Goal: Navigation & Orientation: Find specific page/section

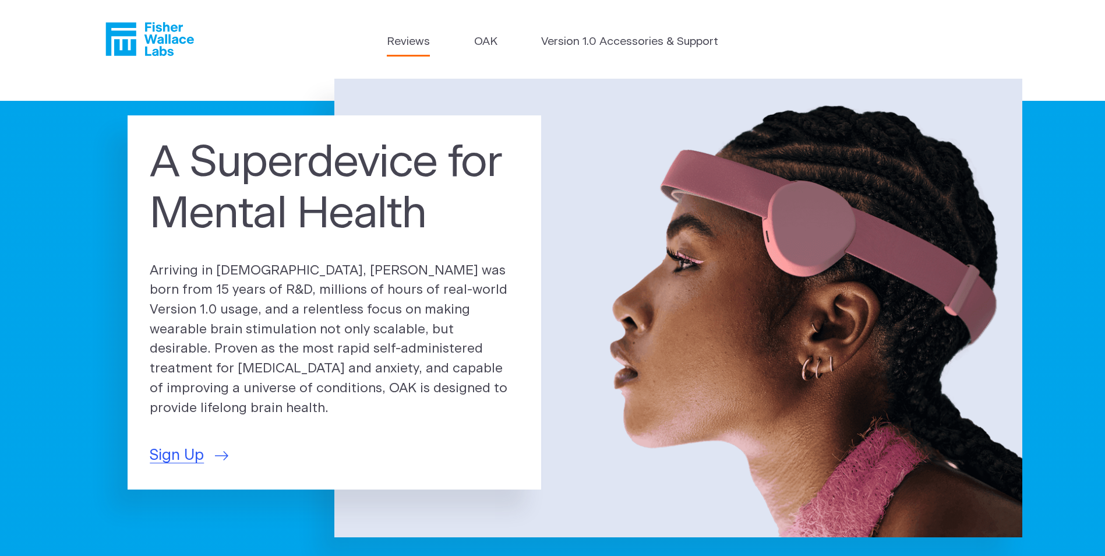
click at [396, 45] on link "Reviews" at bounding box center [408, 42] width 43 height 17
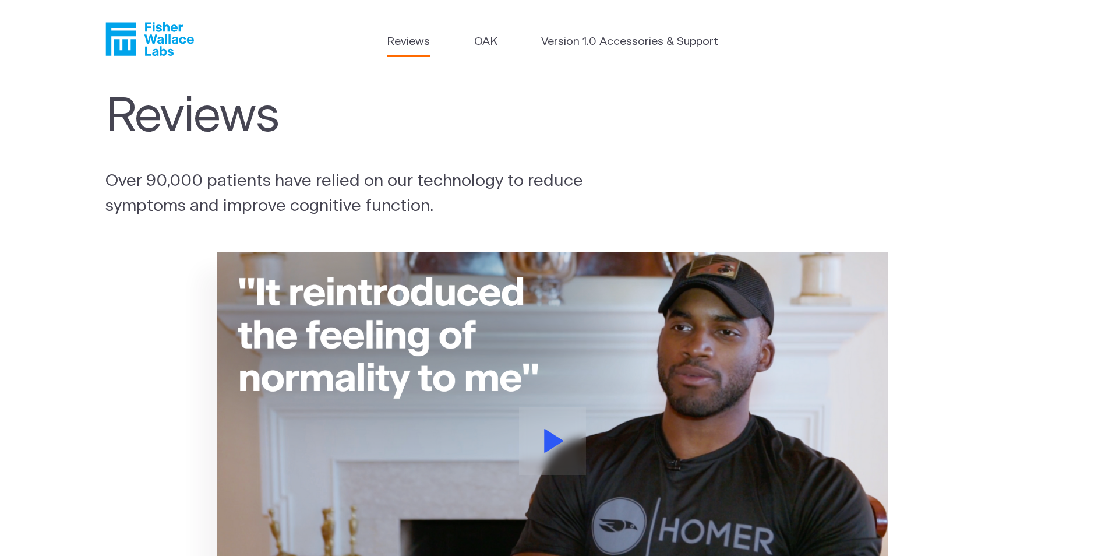
click at [481, 45] on link "OAK" at bounding box center [485, 42] width 23 height 17
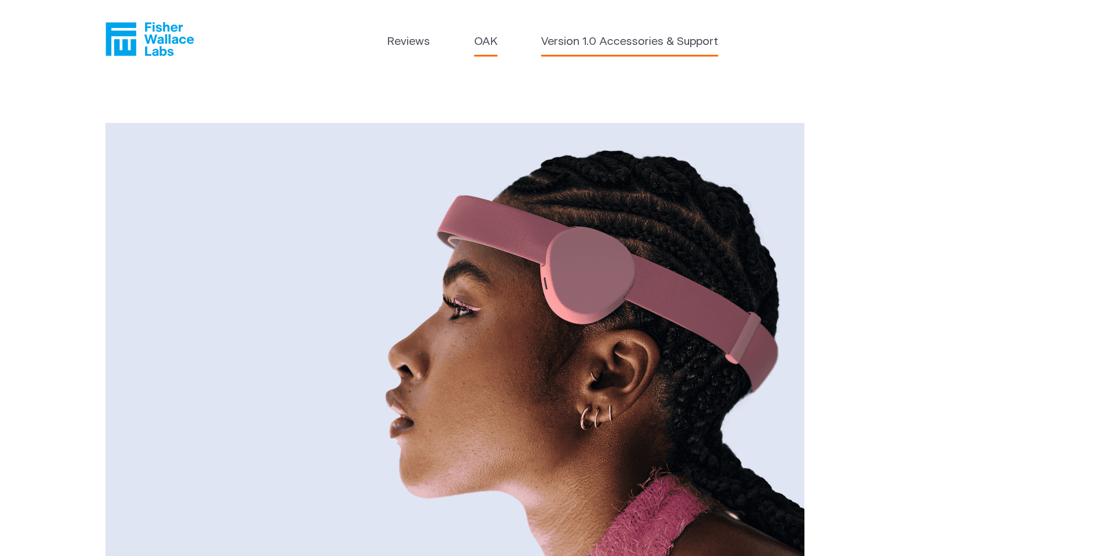
click at [581, 42] on link "Version 1.0 Accessories & Support" at bounding box center [629, 42] width 177 height 17
